Goal: Information Seeking & Learning: Learn about a topic

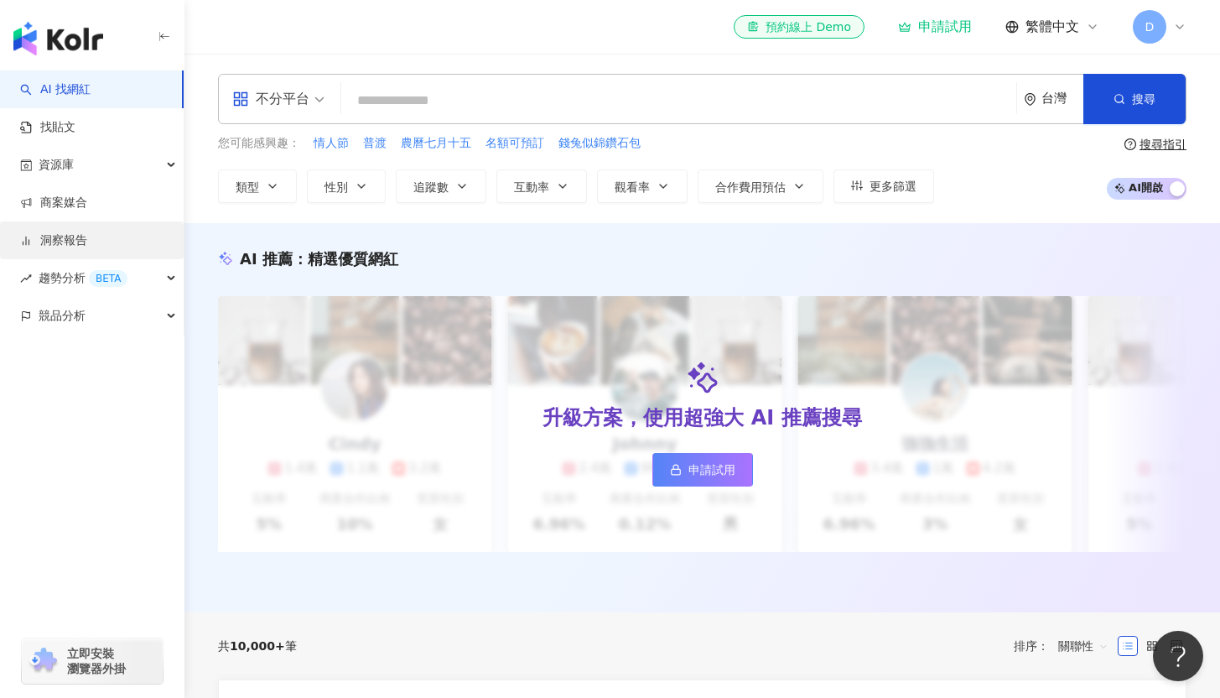
click at [80, 234] on link "洞察報告" at bounding box center [53, 240] width 67 height 17
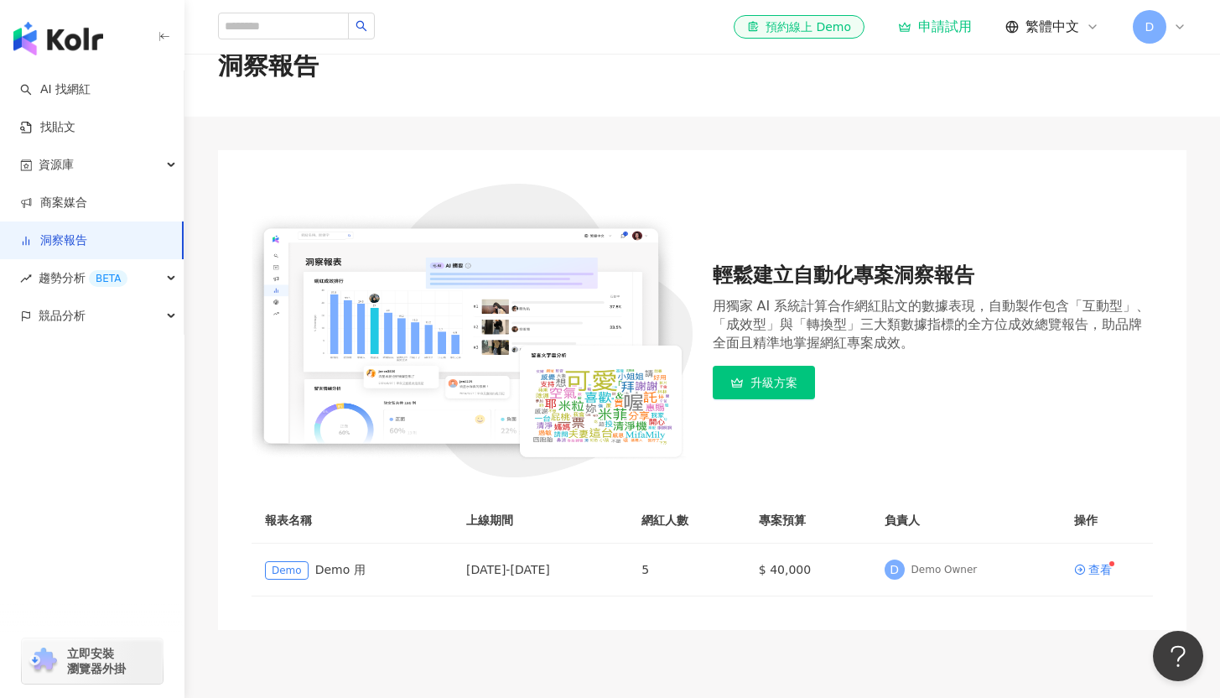
scroll to position [158, 0]
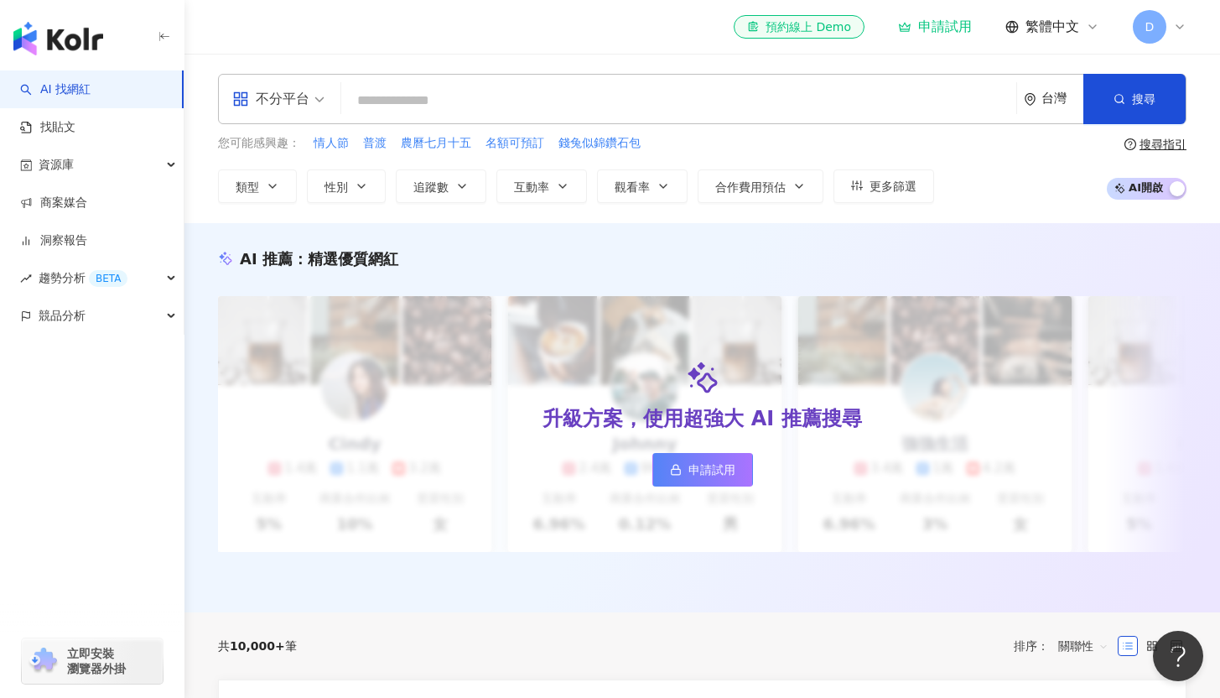
click at [65, 42] on img "button" at bounding box center [58, 39] width 90 height 34
click at [162, 39] on icon "button" at bounding box center [164, 36] width 13 height 13
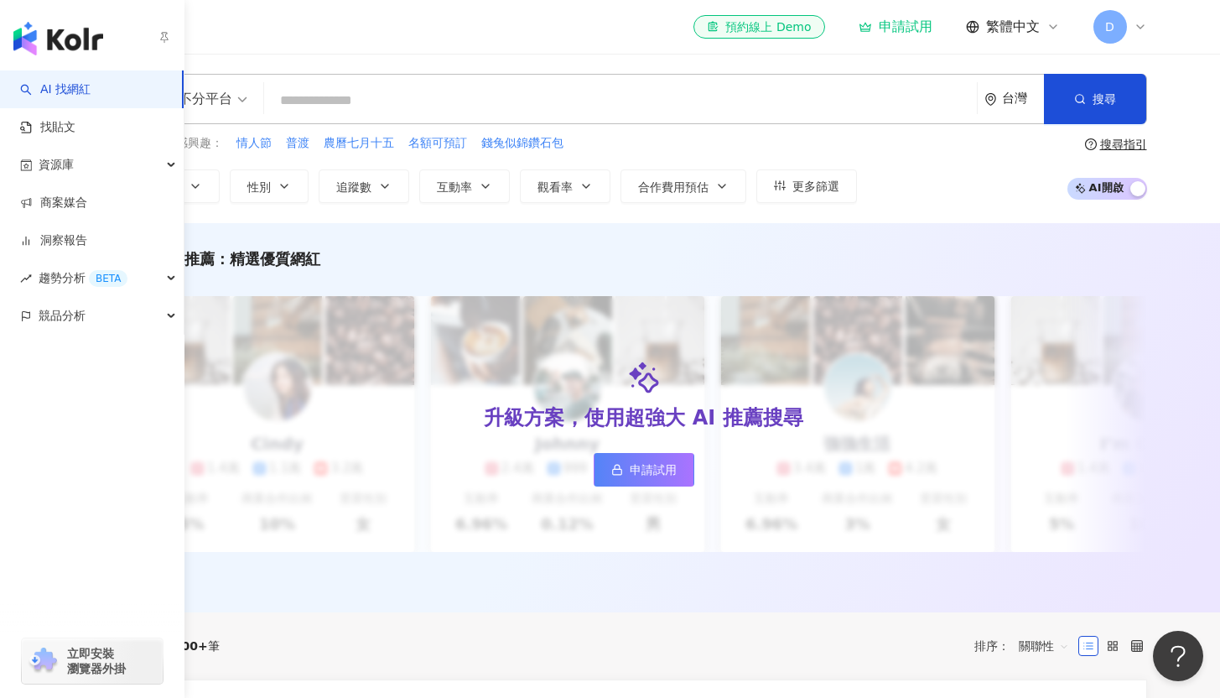
click at [41, 37] on img "button" at bounding box center [58, 39] width 90 height 34
click at [47, 38] on img "button" at bounding box center [58, 39] width 90 height 34
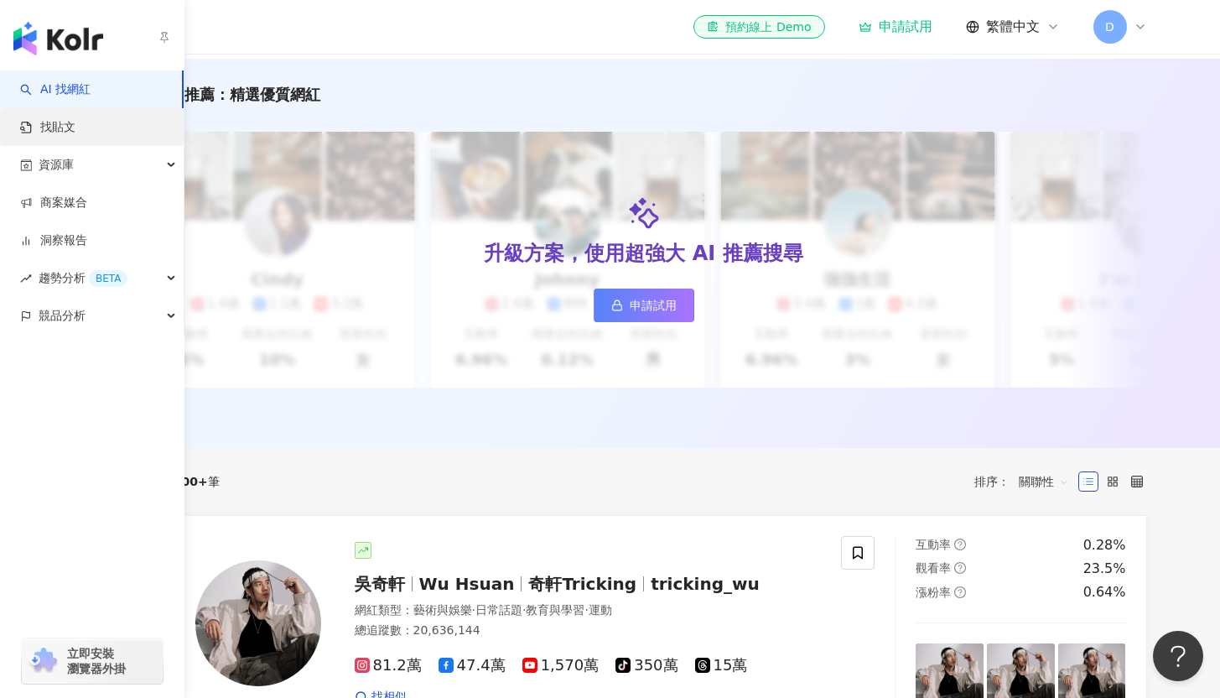
scroll to position [296, 0]
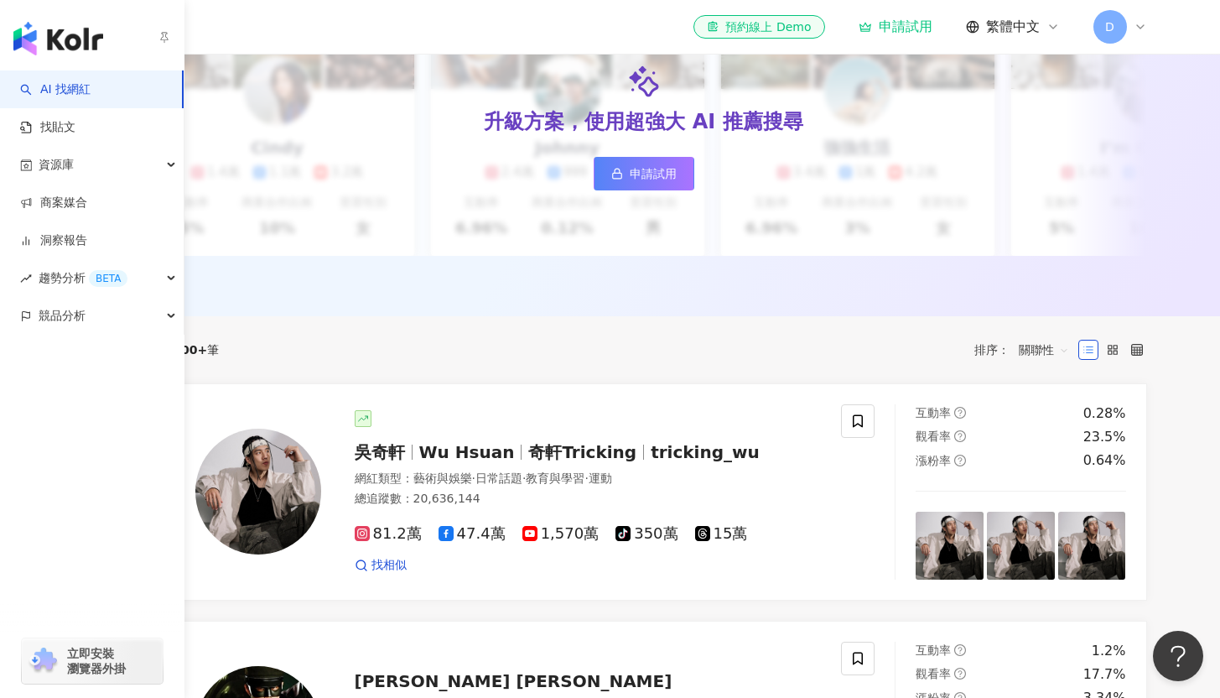
click at [51, 25] on img "button" at bounding box center [58, 39] width 90 height 34
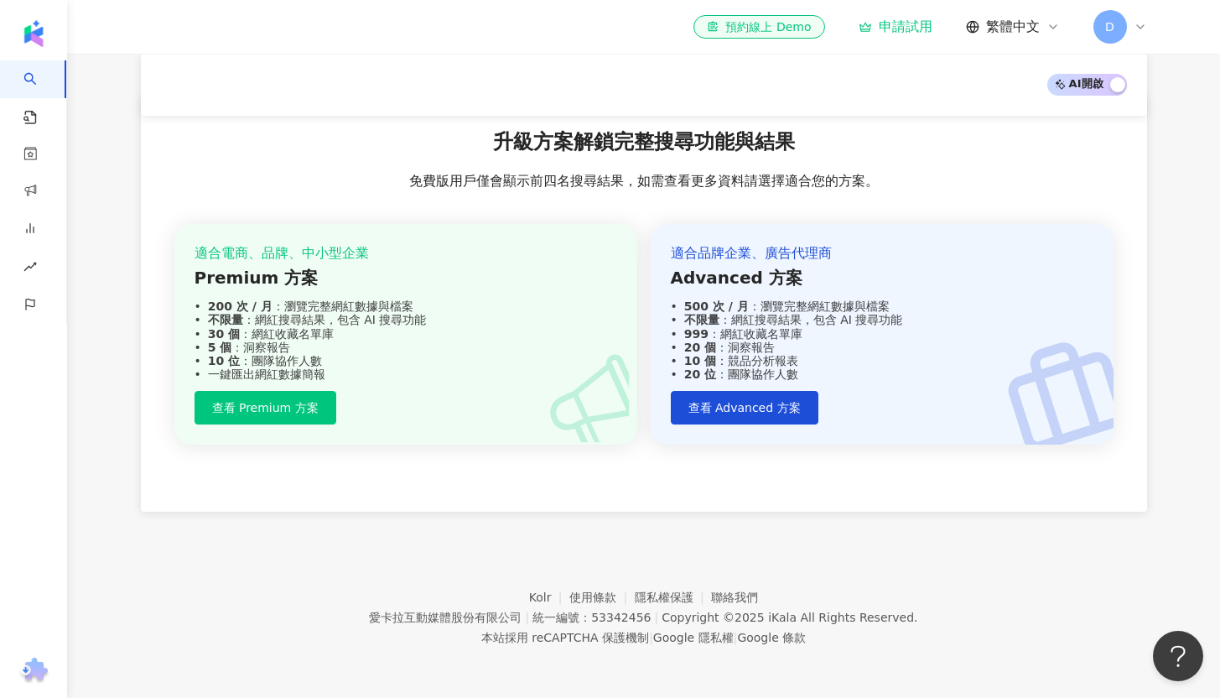
scroll to position [0, 0]
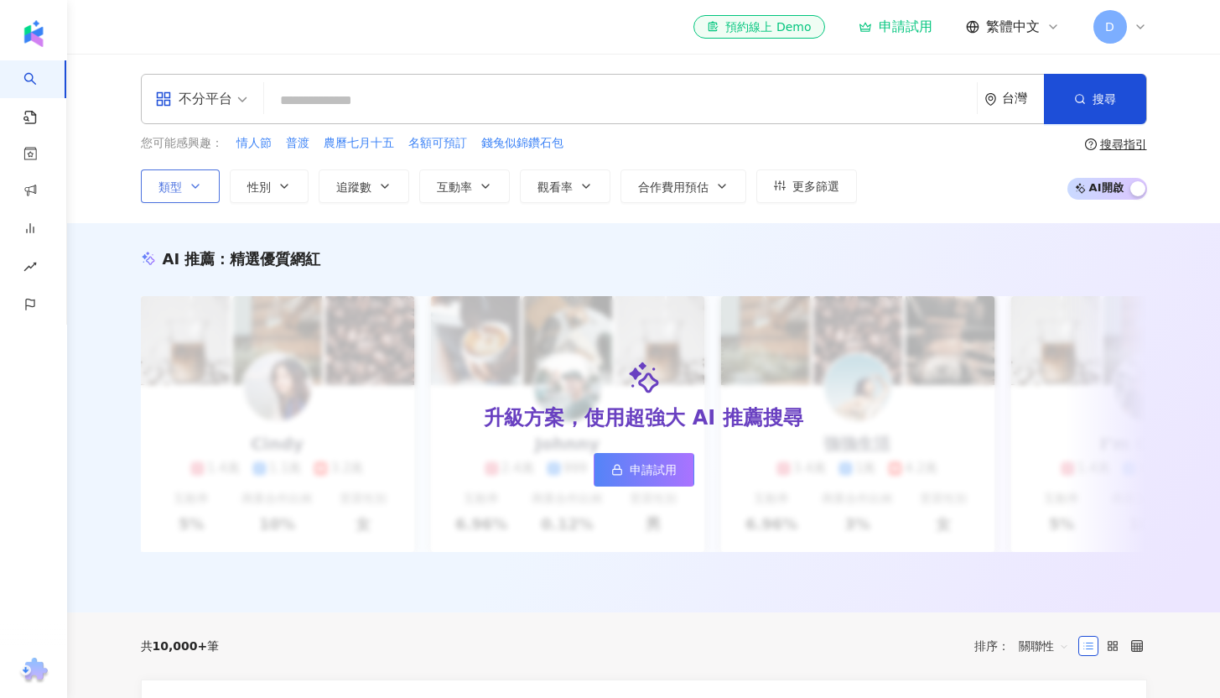
click at [210, 182] on button "類型" at bounding box center [180, 186] width 79 height 34
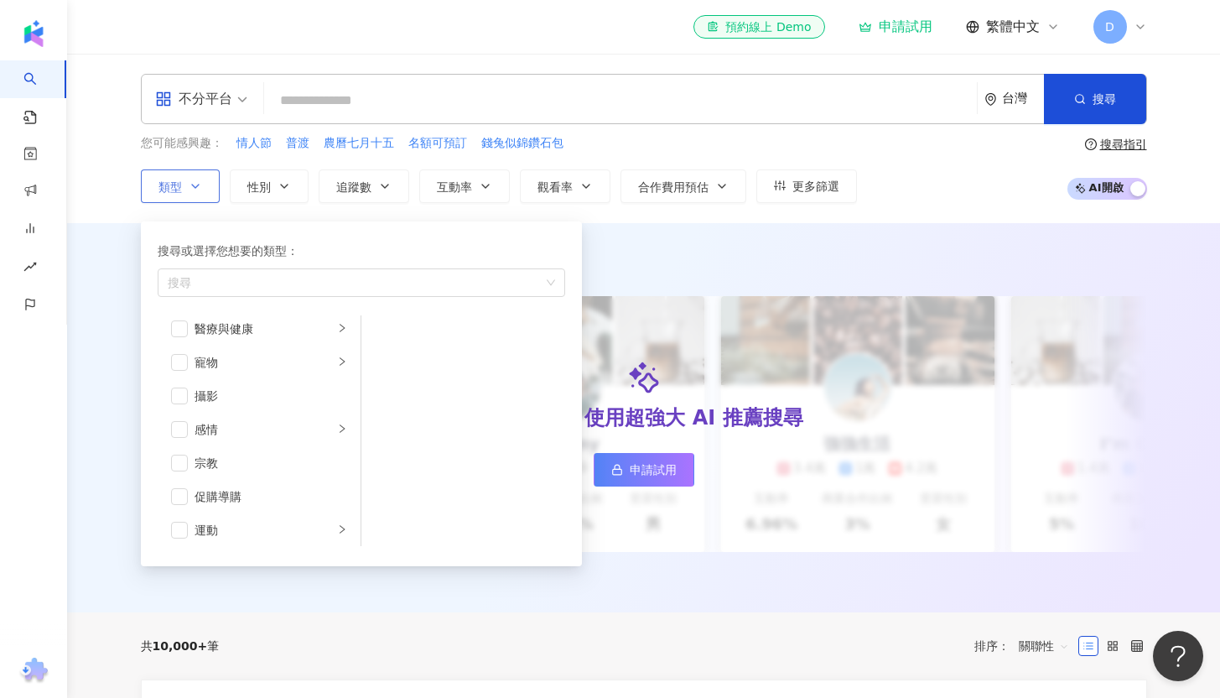
scroll to position [581, 0]
click at [337, 423] on icon "right" at bounding box center [342, 424] width 10 height 10
click at [387, 375] on span "button" at bounding box center [383, 368] width 17 height 17
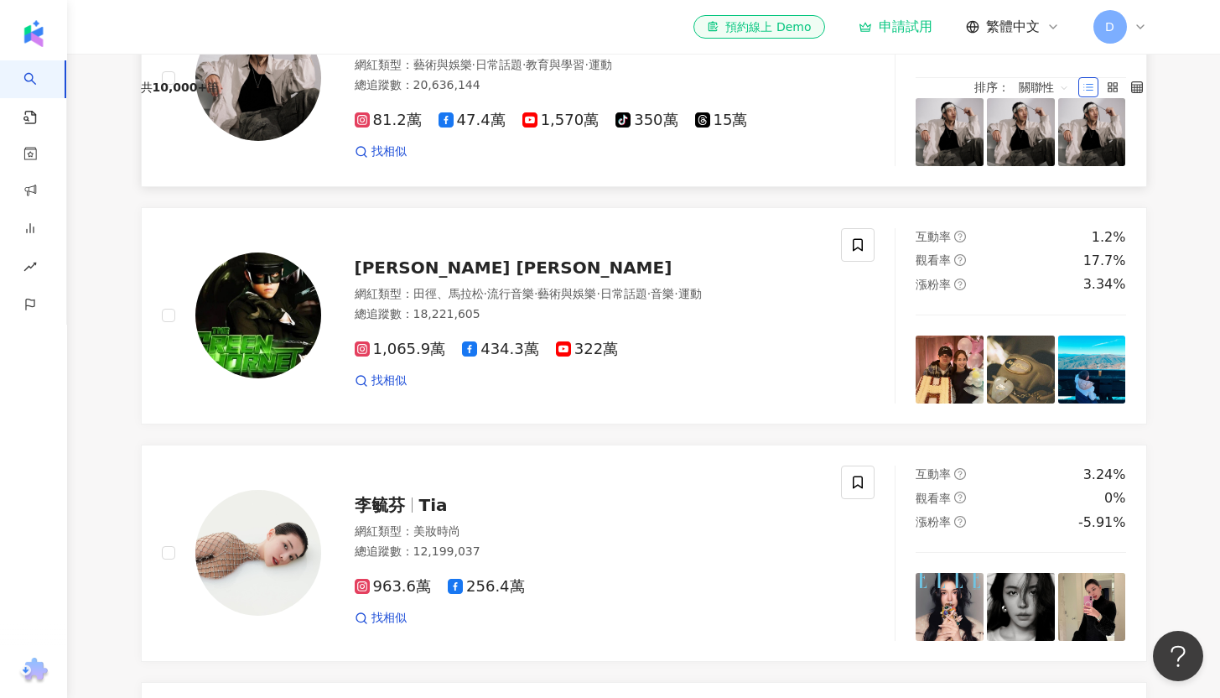
scroll to position [0, 0]
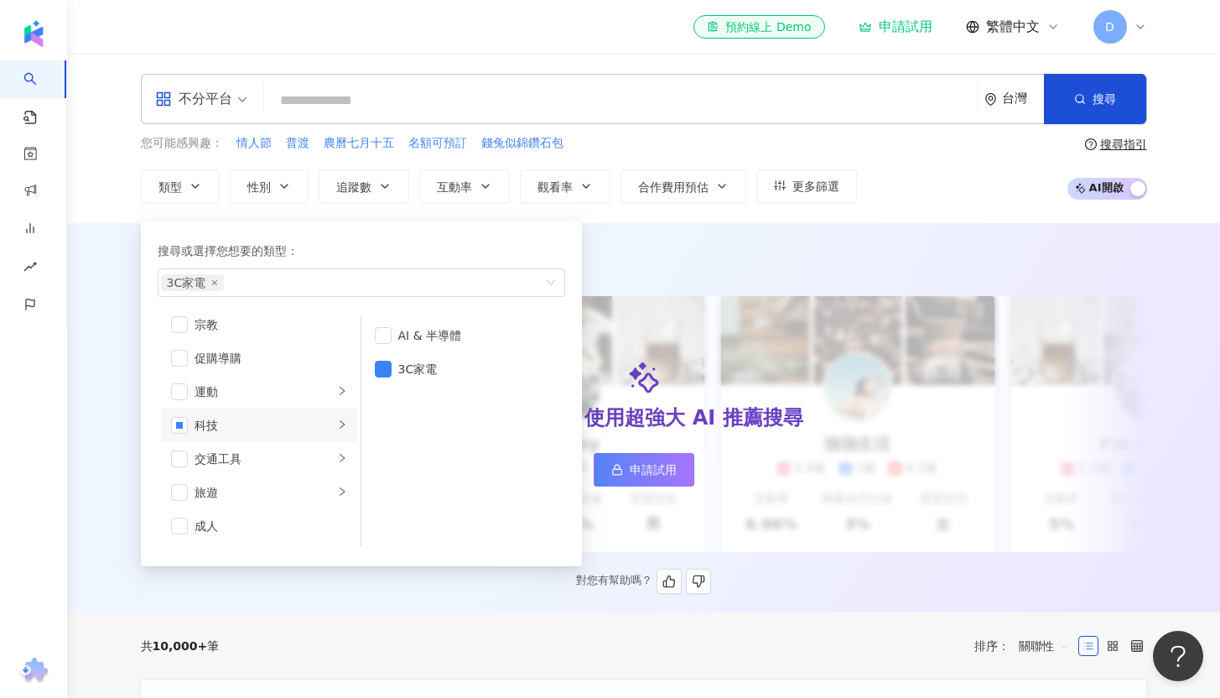
click at [685, 251] on div "AI 推薦 ： 精選優質網紅" at bounding box center [644, 258] width 1006 height 21
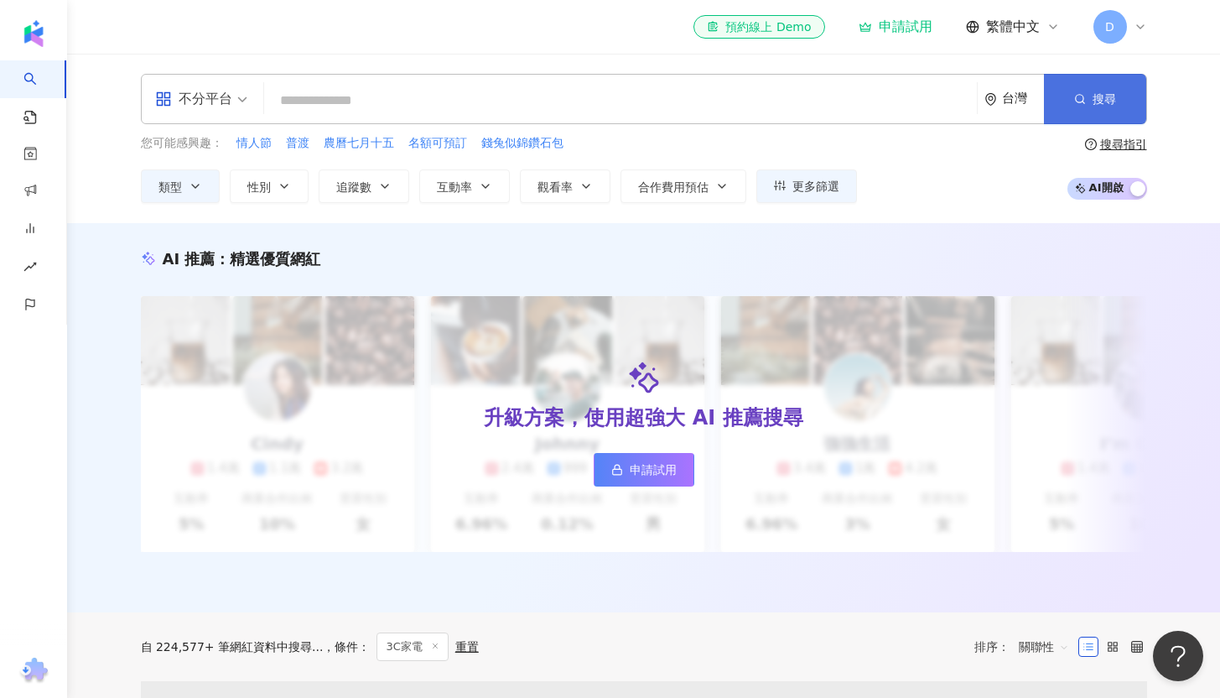
click at [1113, 105] on span "搜尋" at bounding box center [1103, 98] width 23 height 13
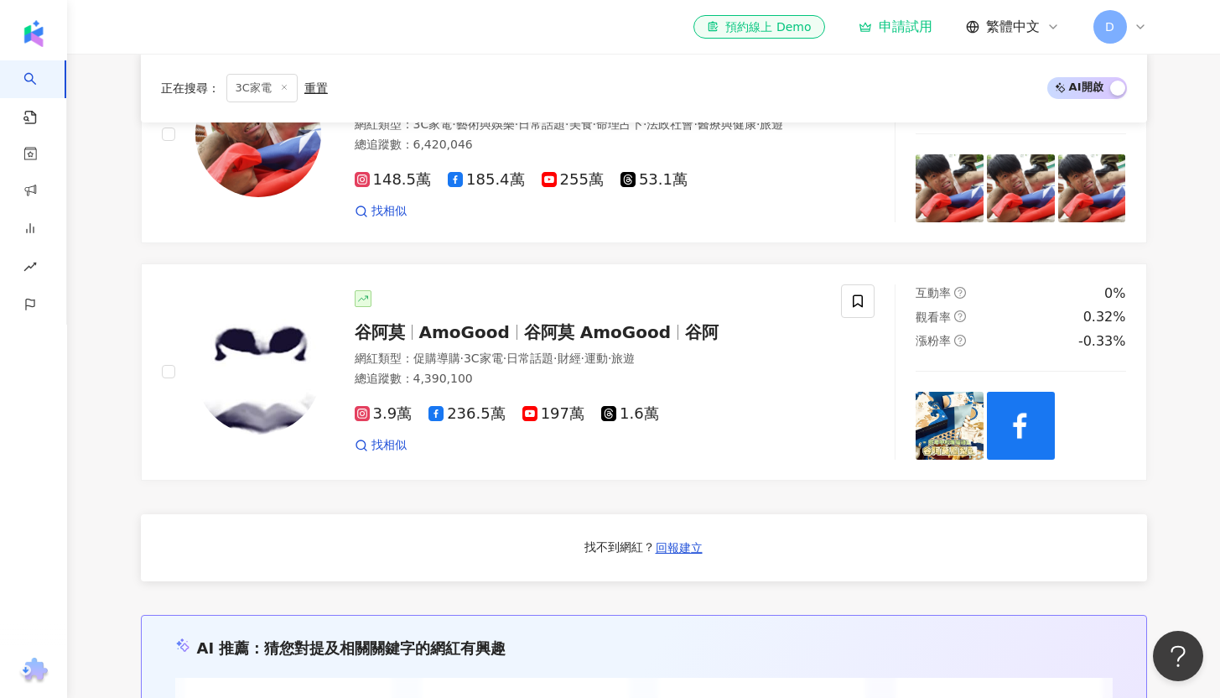
scroll to position [931, 0]
